Goal: Task Accomplishment & Management: Use online tool/utility

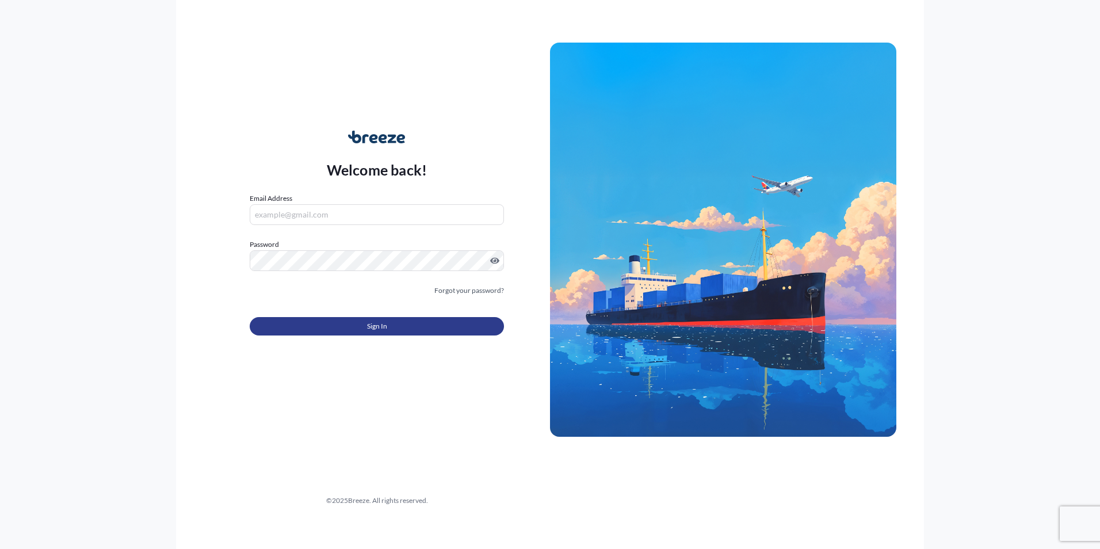
type input "[PERSON_NAME][EMAIL_ADDRESS][PERSON_NAME][DOMAIN_NAME]"
click at [400, 323] on button "Sign In" at bounding box center [377, 326] width 254 height 18
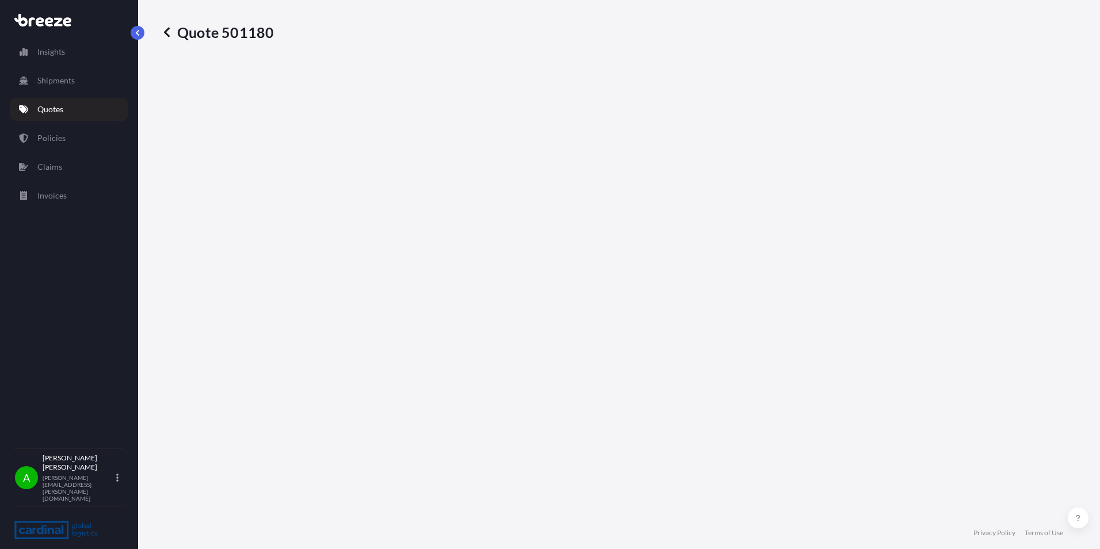
select select "Road"
select select "Sea"
select select "Road"
select select "1"
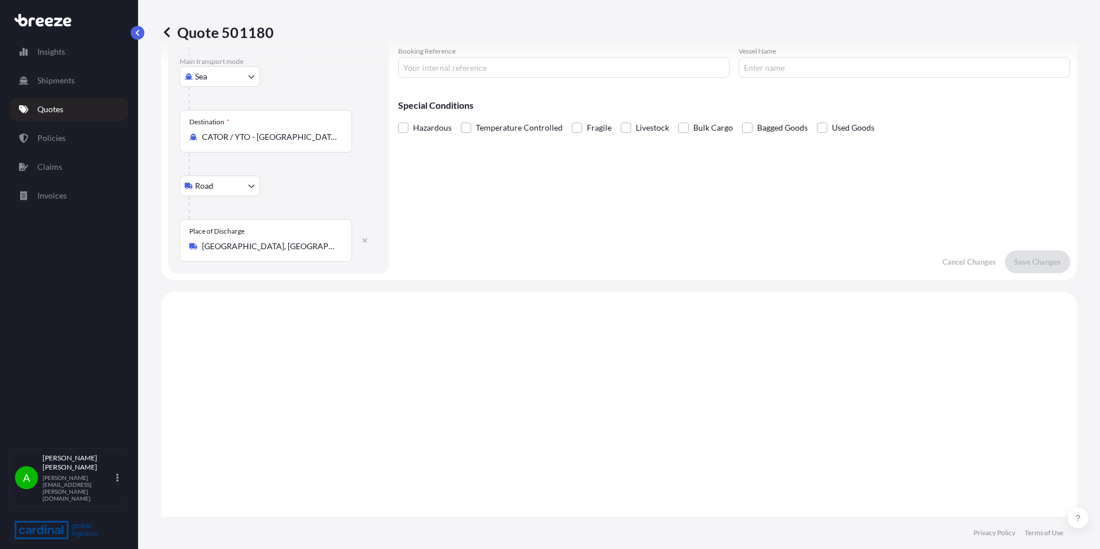
scroll to position [460, 0]
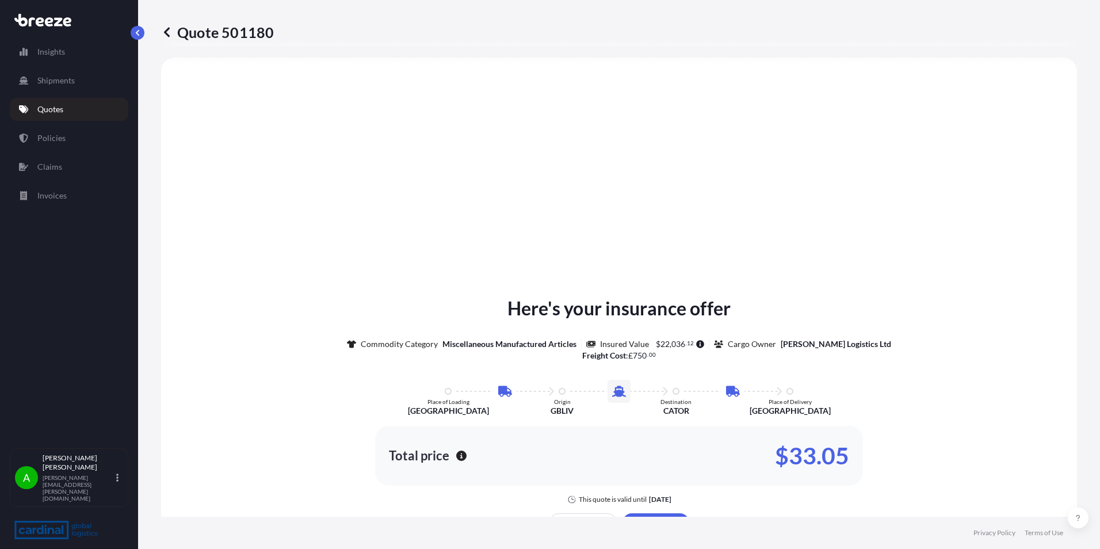
click at [40, 111] on p "Quotes" at bounding box center [50, 110] width 26 height 12
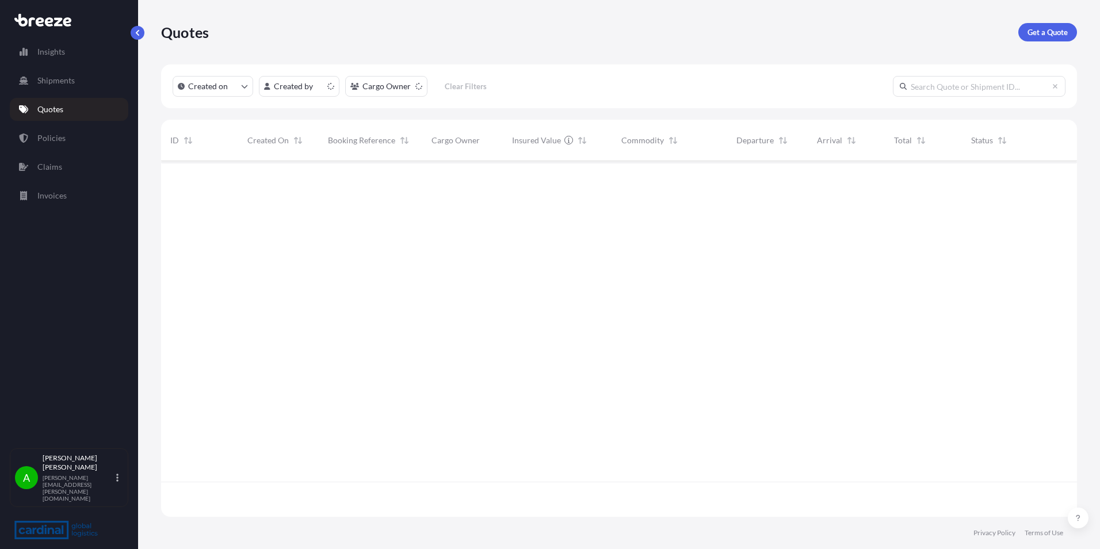
scroll to position [353, 907]
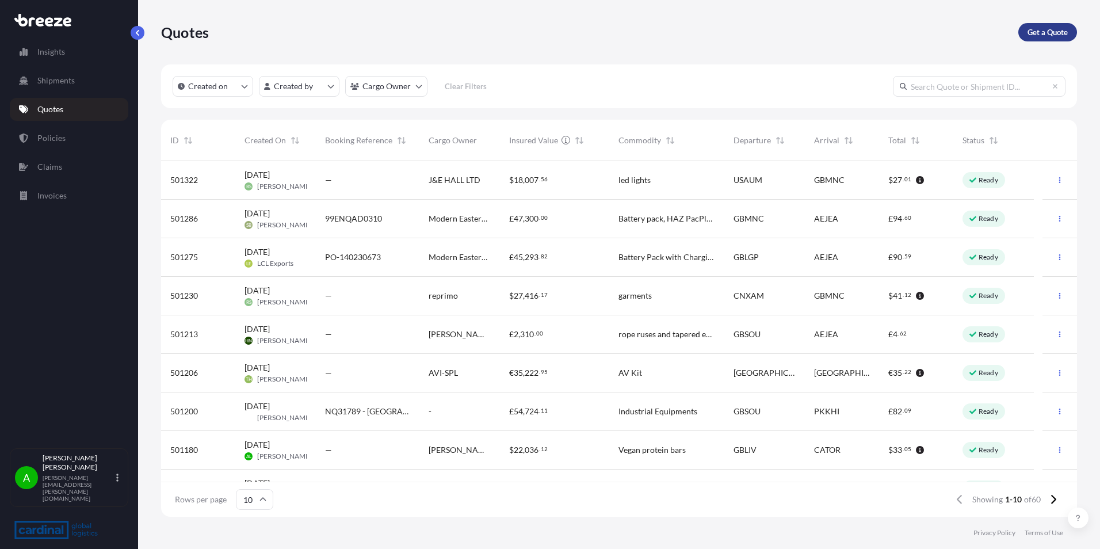
click at [1069, 36] on link "Get a Quote" at bounding box center [1048, 32] width 59 height 18
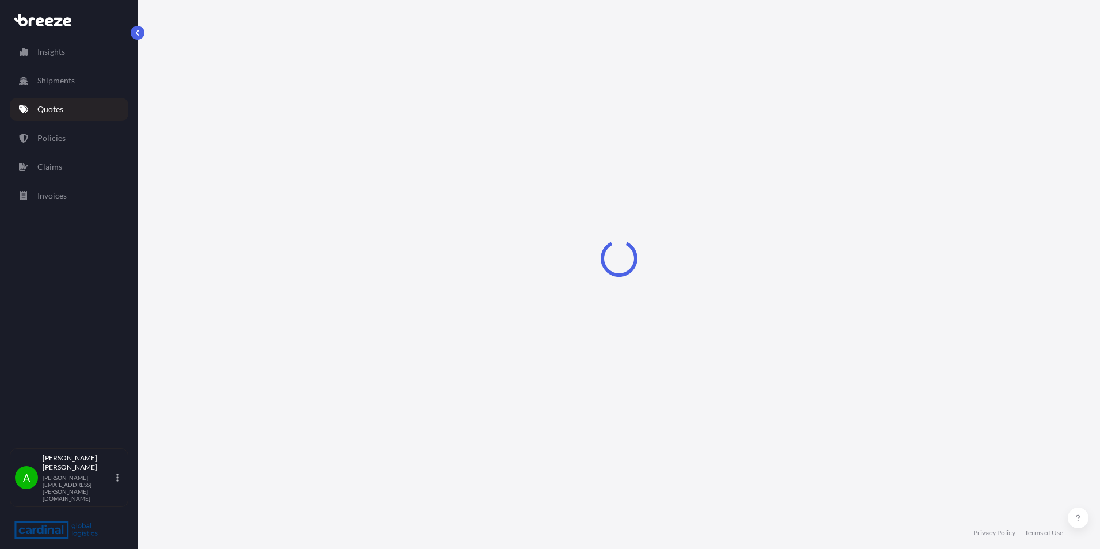
select select "Sea"
select select "1"
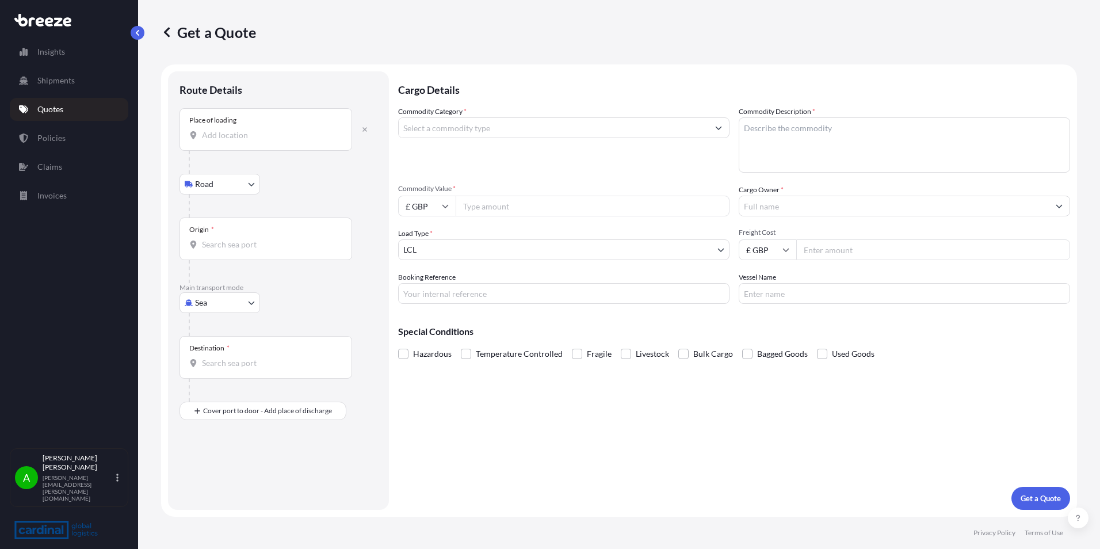
click at [261, 133] on input "Place of loading" at bounding box center [270, 135] width 136 height 12
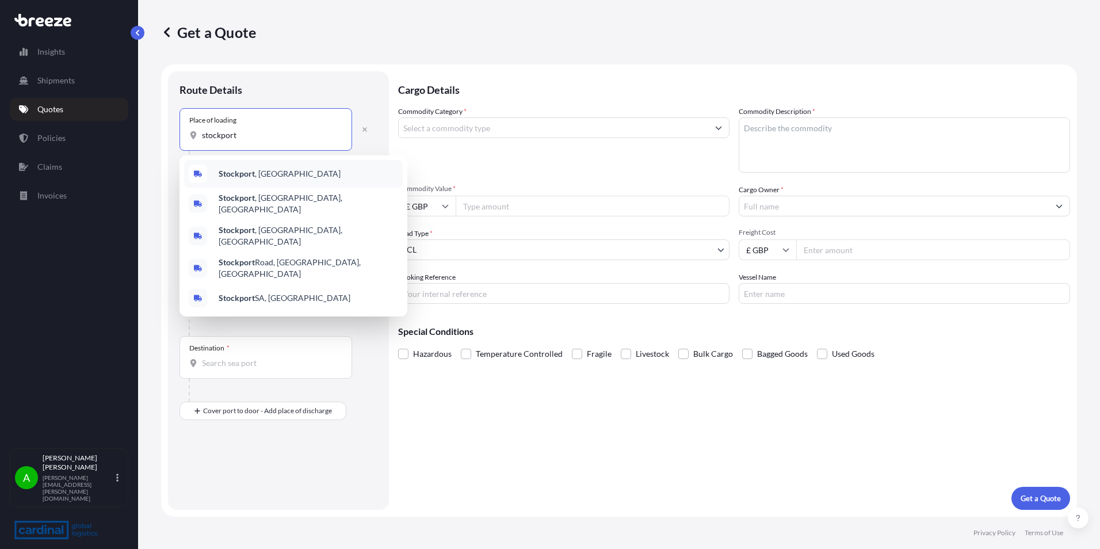
click at [271, 168] on div "[GEOGRAPHIC_DATA] , [GEOGRAPHIC_DATA]" at bounding box center [293, 174] width 219 height 28
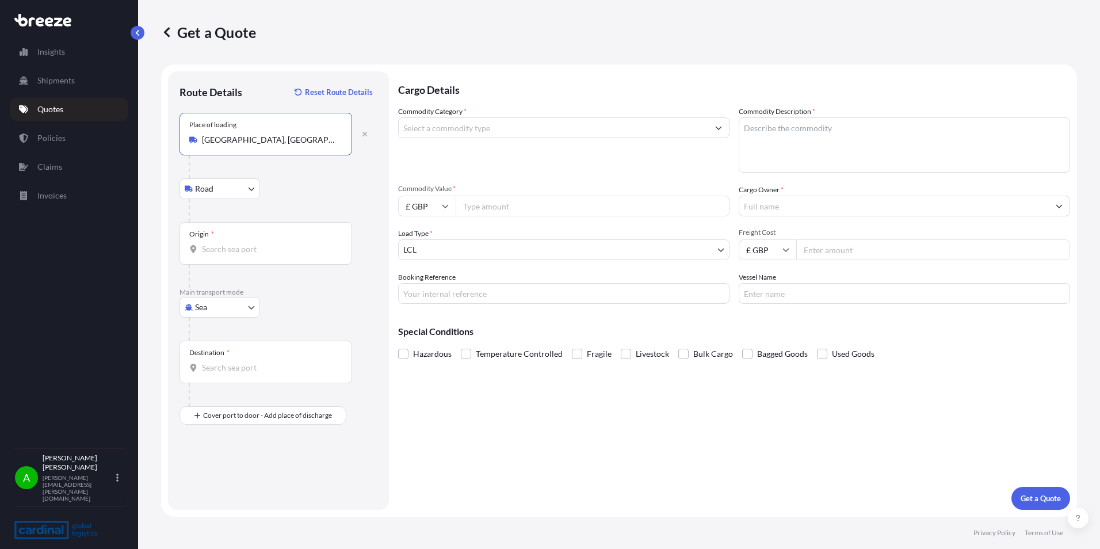
type input "[GEOGRAPHIC_DATA], [GEOGRAPHIC_DATA]"
click at [250, 240] on div "Origin *" at bounding box center [266, 243] width 173 height 43
click at [250, 243] on input "Origin *" at bounding box center [270, 249] width 136 height 12
type input "GBLGP - [GEOGRAPHIC_DATA], [GEOGRAPHIC_DATA]"
click at [238, 366] on input "Destination *" at bounding box center [270, 368] width 136 height 12
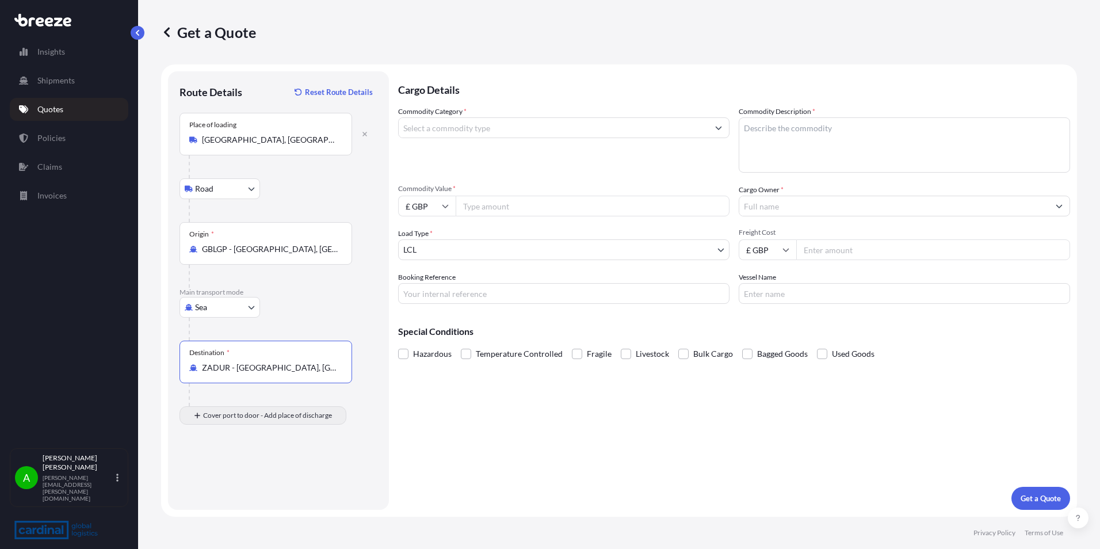
type input "ZADUR - [GEOGRAPHIC_DATA], [GEOGRAPHIC_DATA]"
click at [232, 470] on div "Place of Discharge" at bounding box center [266, 471] width 173 height 43
click at [232, 471] on input "Place of Discharge" at bounding box center [270, 477] width 136 height 12
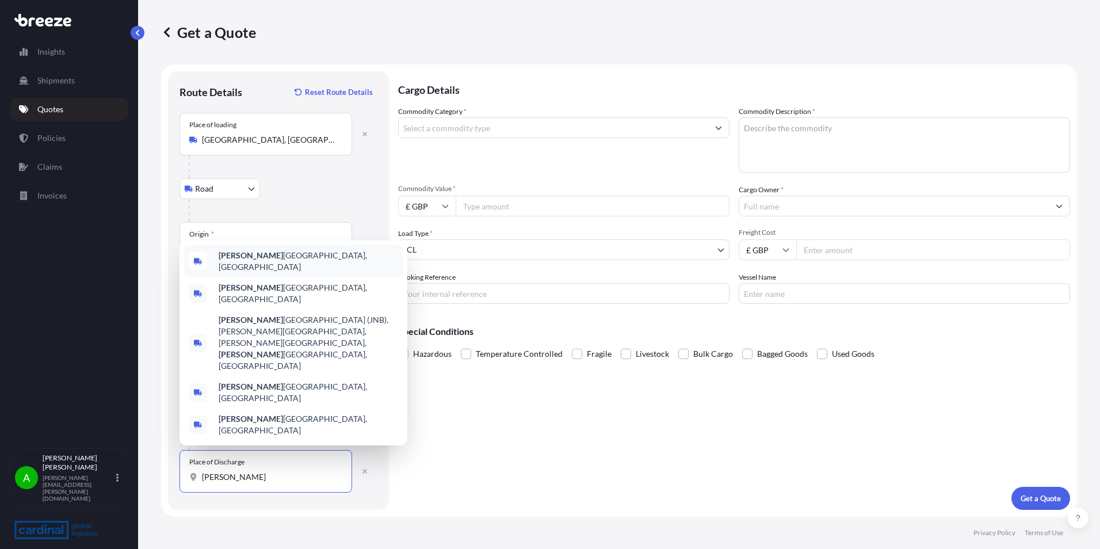
click at [270, 273] on span "[PERSON_NAME], [GEOGRAPHIC_DATA]" at bounding box center [309, 261] width 180 height 23
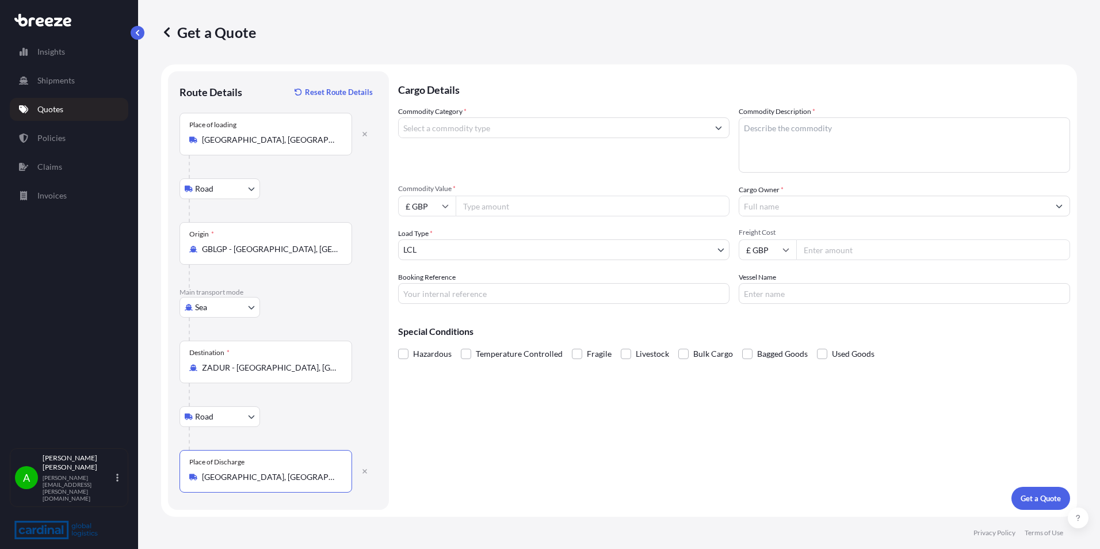
type input "[GEOGRAPHIC_DATA], [GEOGRAPHIC_DATA]"
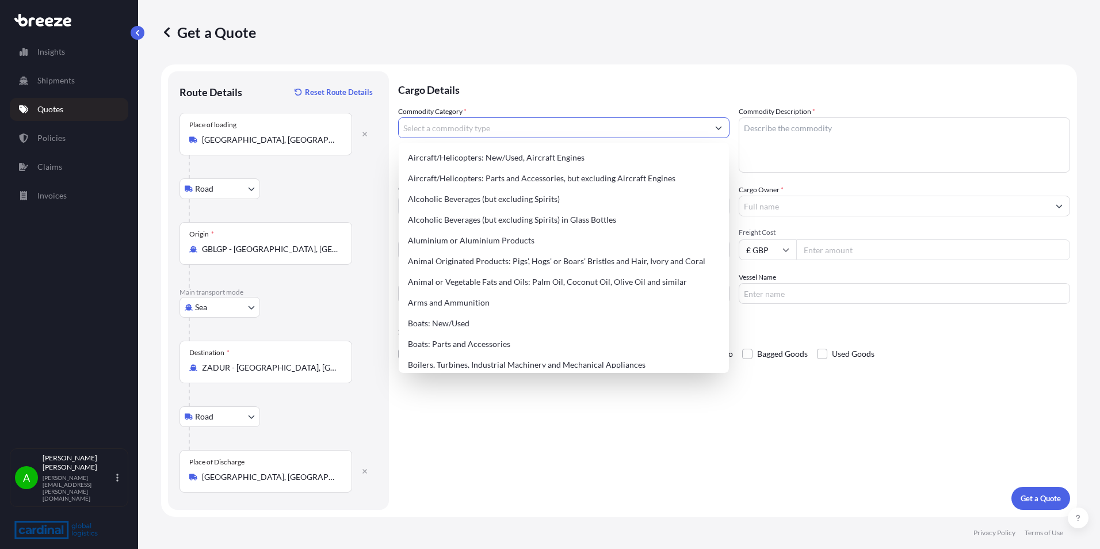
click at [481, 129] on input "Commodity Category *" at bounding box center [554, 127] width 310 height 21
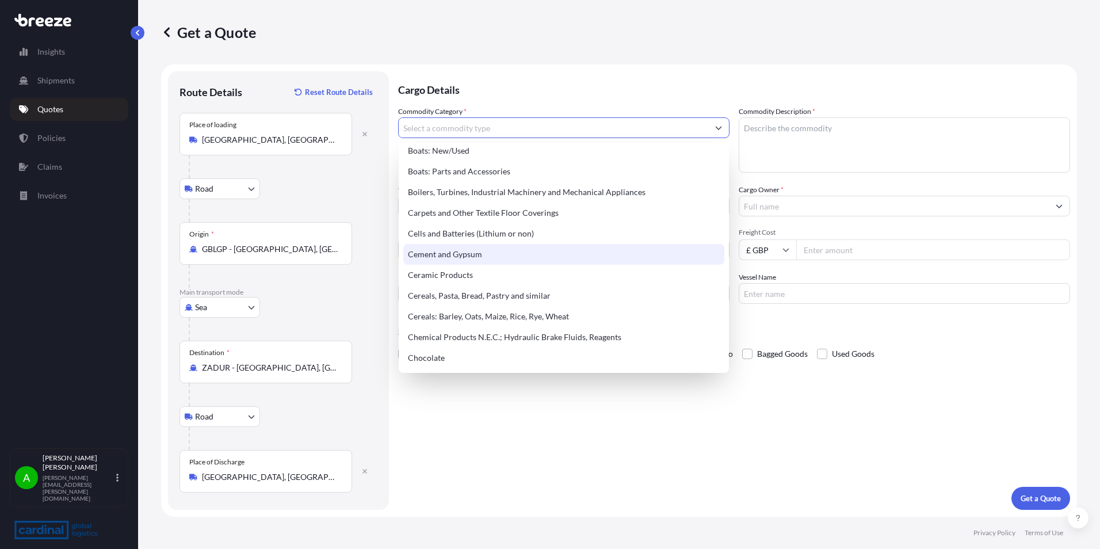
scroll to position [230, 0]
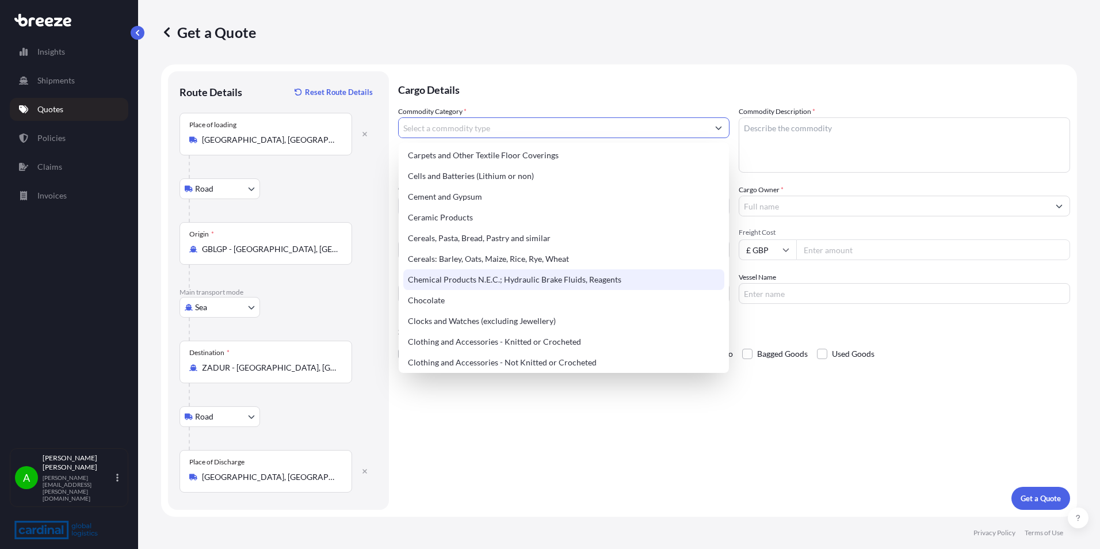
click at [562, 280] on div "Chemical Products N.E.C.; Hydraulic Brake Fluids, Reagents" at bounding box center [563, 279] width 321 height 21
type input "Chemical Products N.E.C.; Hydraulic Brake Fluids, Reagents"
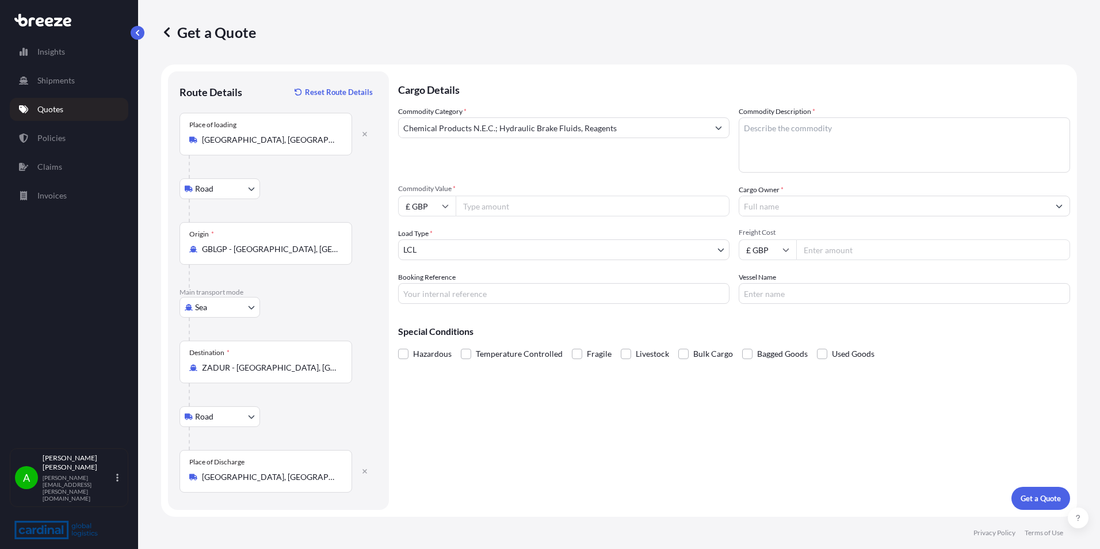
click at [783, 132] on textarea "Commodity Description *" at bounding box center [904, 144] width 331 height 55
paste textarea "UN code HazMat 3082 ADR 9 III minor danger"
type textarea "UN code HazMat 3082 ADR 9 III minor danger"
click at [447, 208] on icon at bounding box center [445, 206] width 7 height 7
click at [425, 239] on div "€ EUR" at bounding box center [427, 238] width 48 height 22
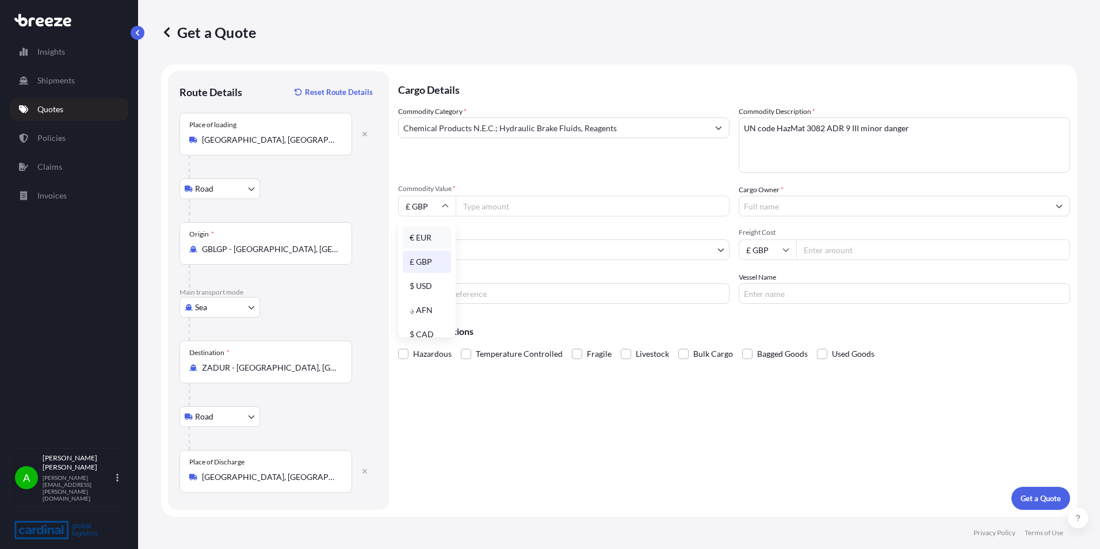
type input "€ EUR"
click at [479, 208] on input "Commodity Value *" at bounding box center [593, 206] width 274 height 21
type input "68000"
click at [808, 207] on input "Cargo Owner *" at bounding box center [894, 206] width 310 height 21
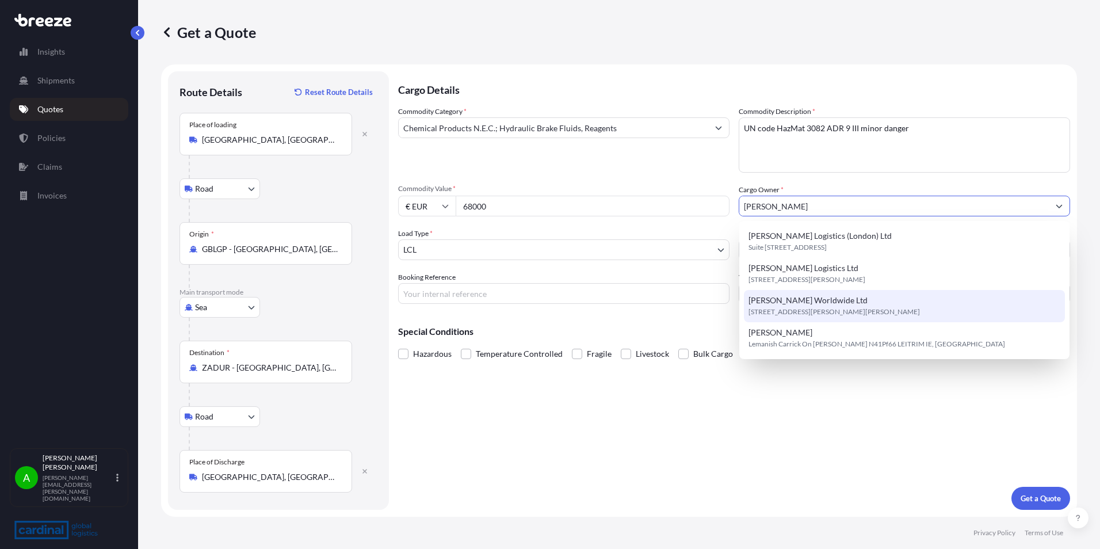
click at [838, 298] on div "[PERSON_NAME] Worldwide Ltd [STREET_ADDRESS][PERSON_NAME][PERSON_NAME]" at bounding box center [904, 306] width 321 height 32
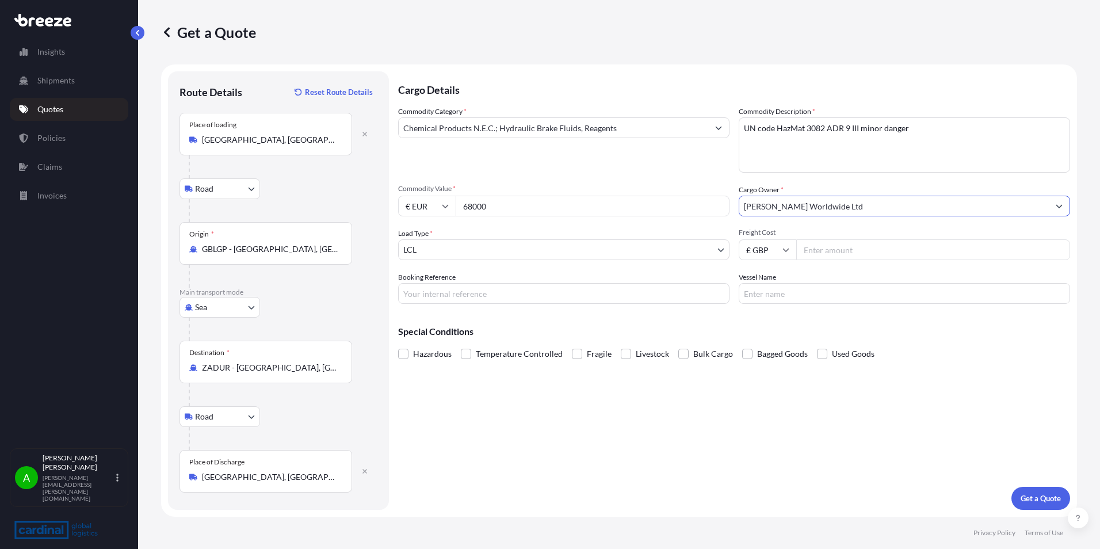
type input "[PERSON_NAME] Worldwide Ltd"
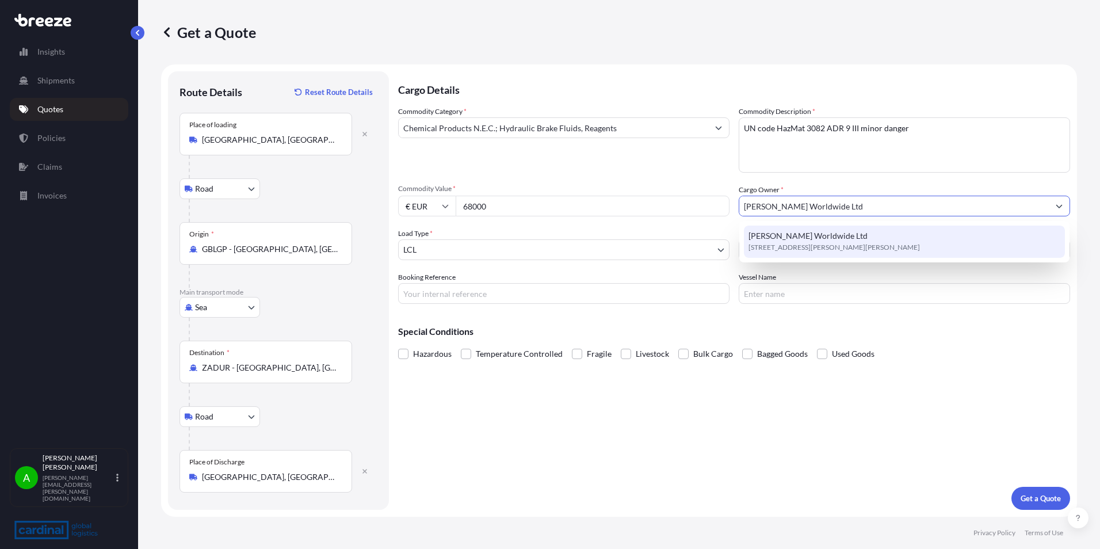
click at [803, 247] on span "[STREET_ADDRESS][PERSON_NAME][PERSON_NAME]" at bounding box center [834, 248] width 171 height 12
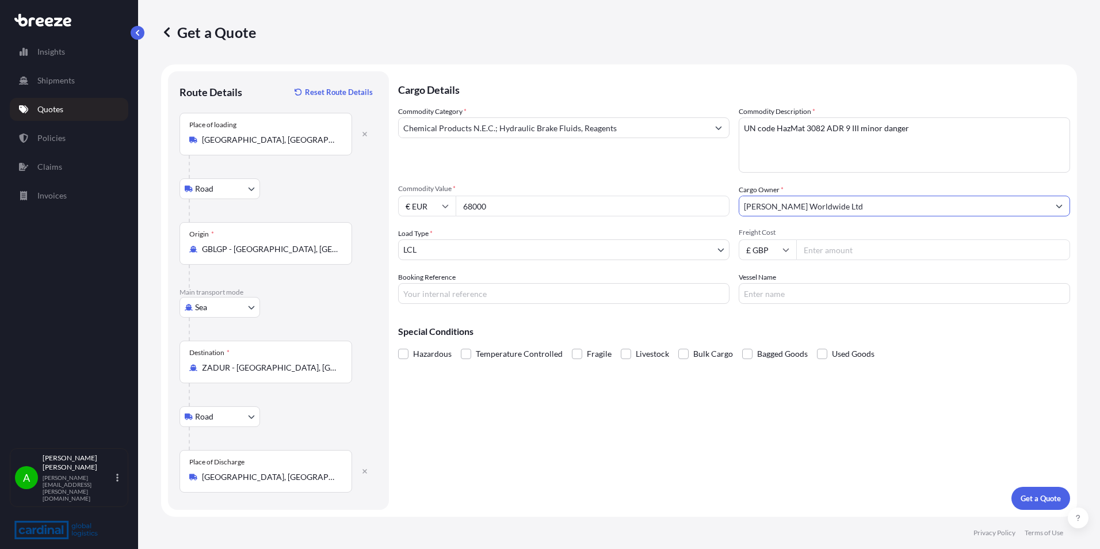
click at [828, 250] on input "Freight Cost" at bounding box center [933, 249] width 274 height 21
type input "963.60"
click at [406, 354] on span at bounding box center [403, 354] width 10 height 10
click at [398, 345] on input "Hazardous" at bounding box center [398, 345] width 0 height 0
click at [1041, 495] on p "Get a Quote" at bounding box center [1041, 499] width 40 height 12
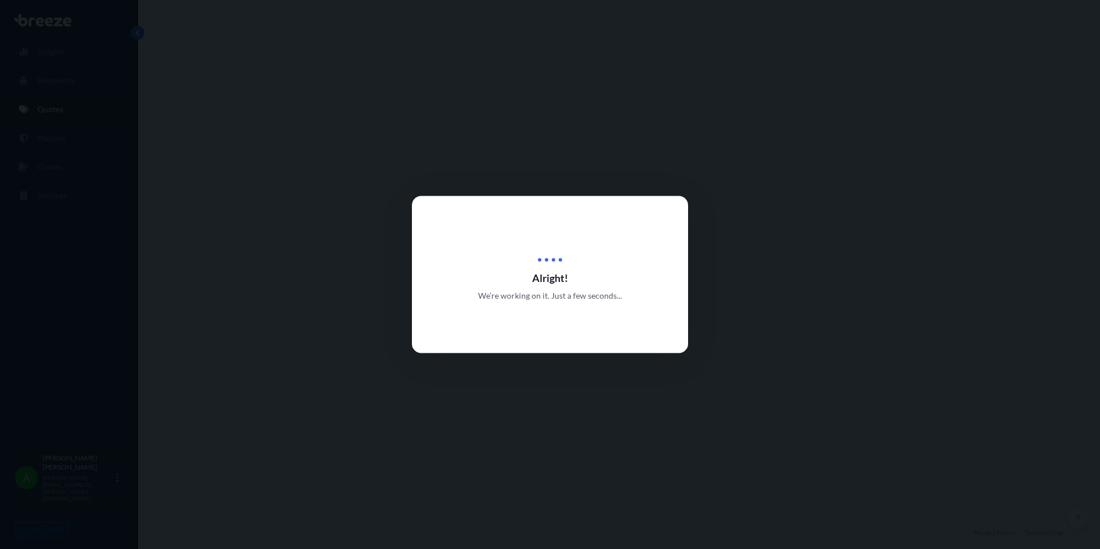
select select "Road"
select select "Sea"
select select "Road"
select select "1"
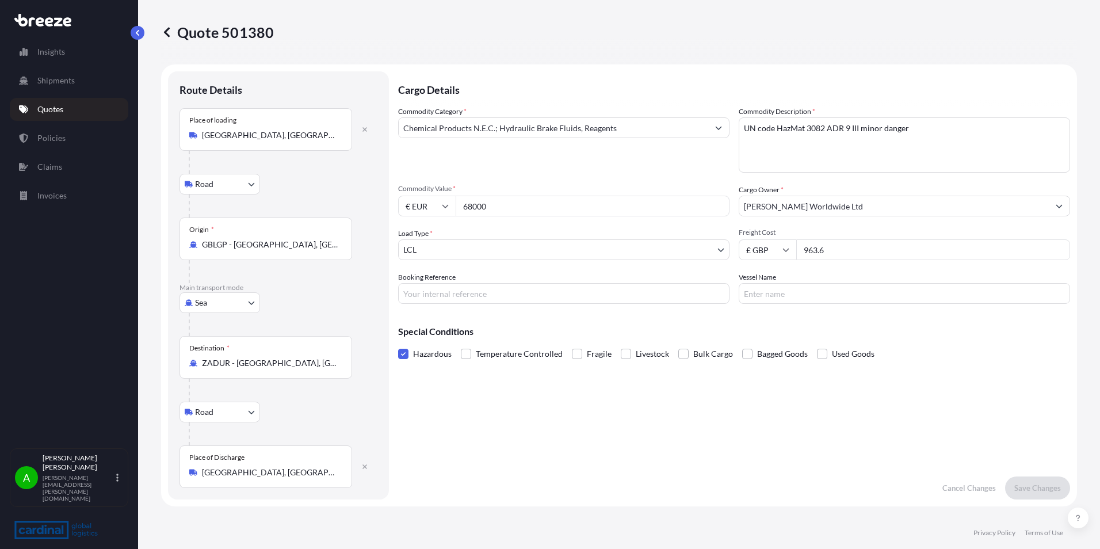
scroll to position [230, 0]
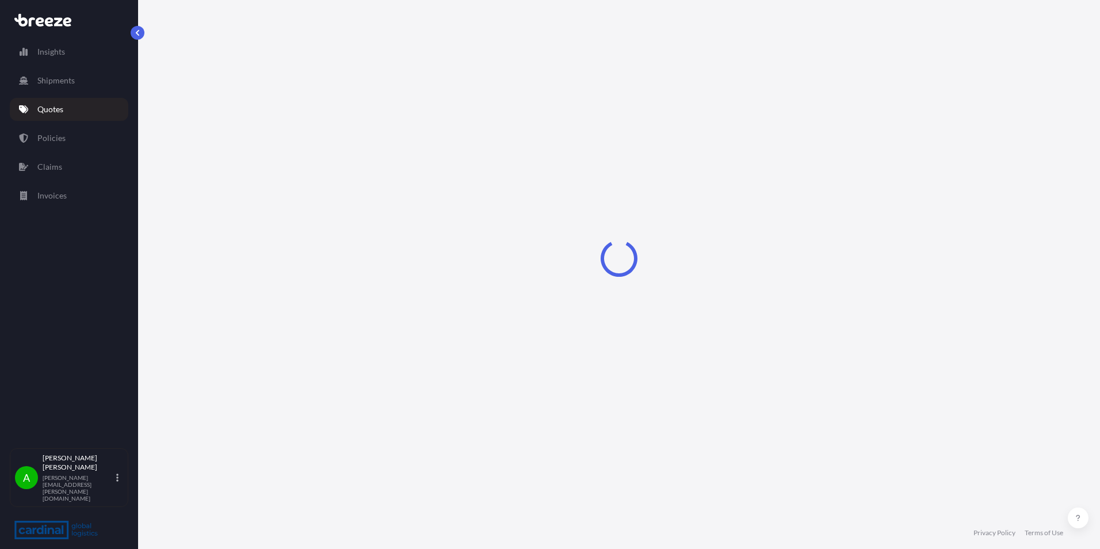
select select "Road"
select select "Sea"
select select "Road"
select select "1"
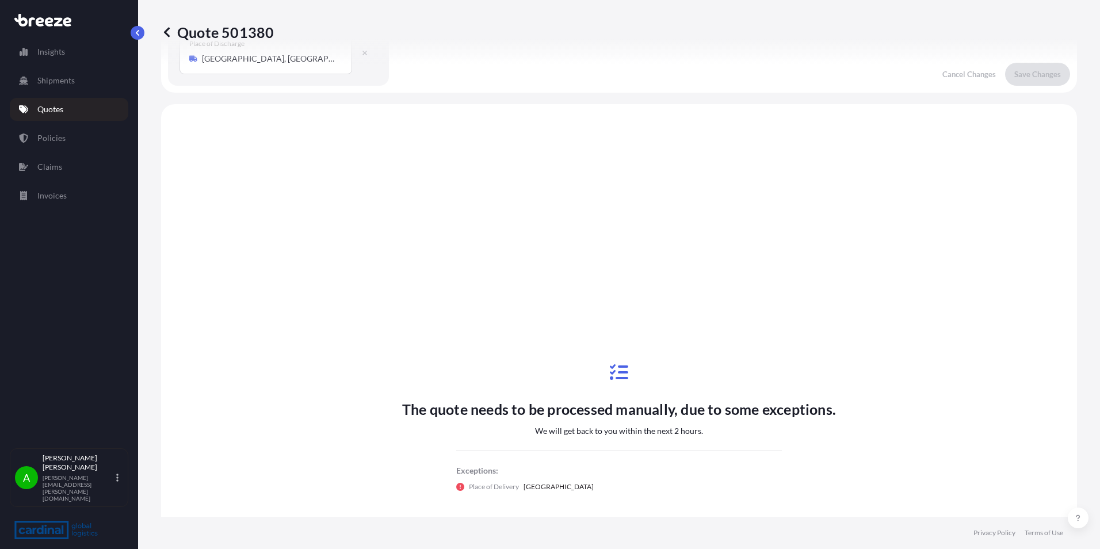
scroll to position [460, 0]
